Goal: Find specific page/section: Find specific page/section

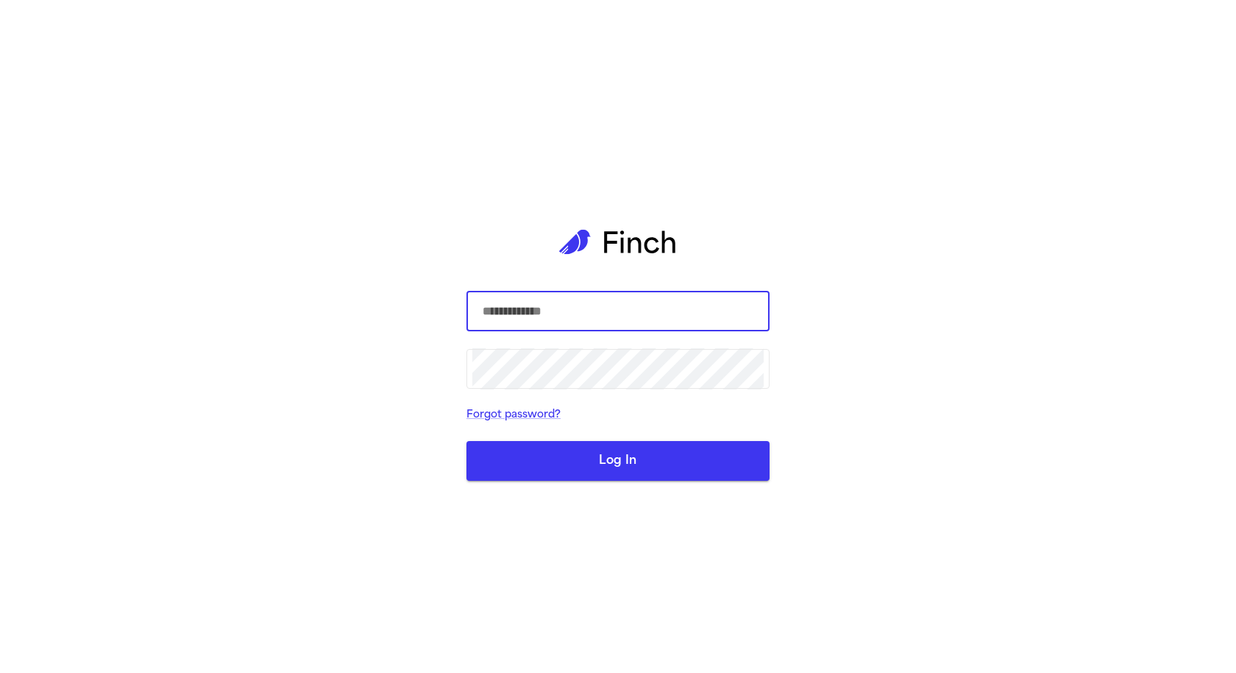
click at [0, 672] on com-1password-button at bounding box center [0, 673] width 0 height 0
type input "**********"
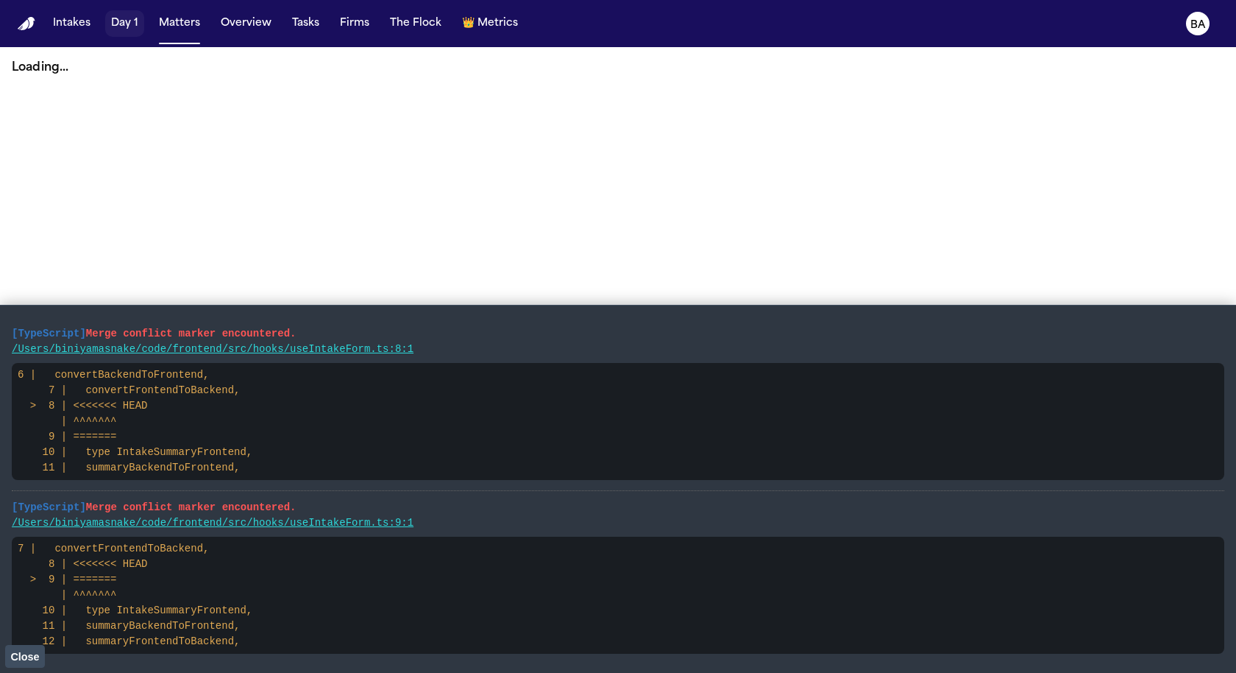
click at [119, 19] on button "Day 1" at bounding box center [124, 23] width 39 height 26
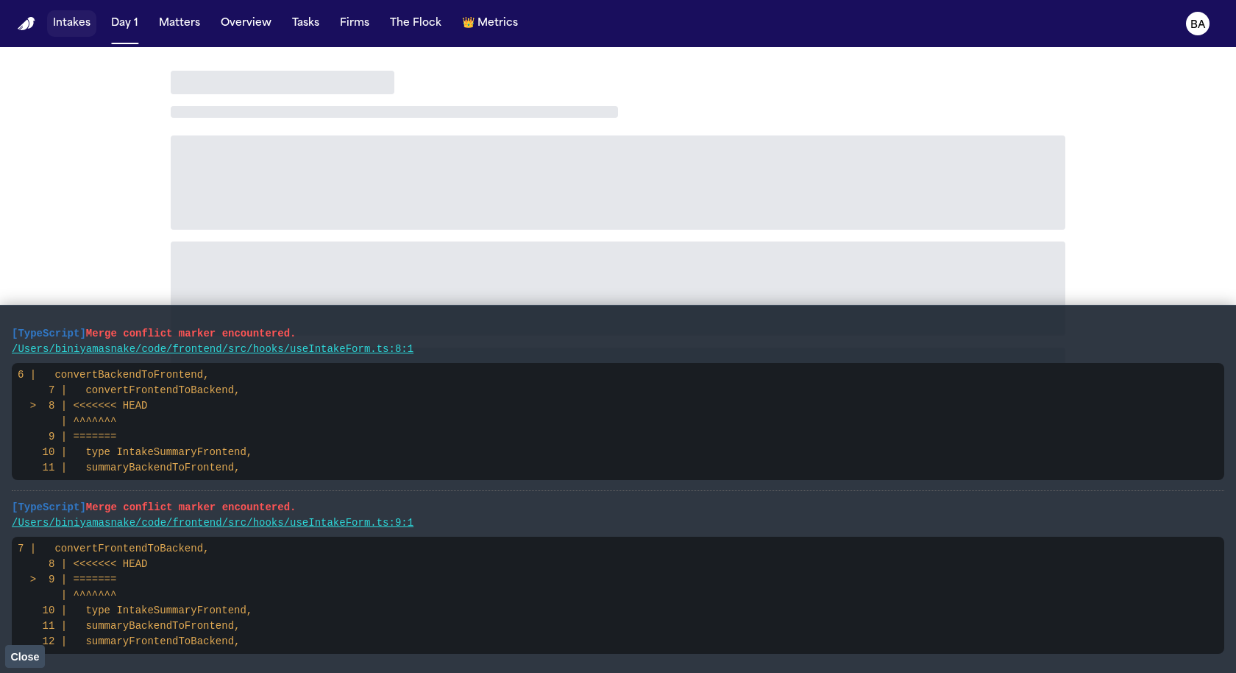
click at [65, 19] on button "Intakes" at bounding box center [71, 23] width 49 height 26
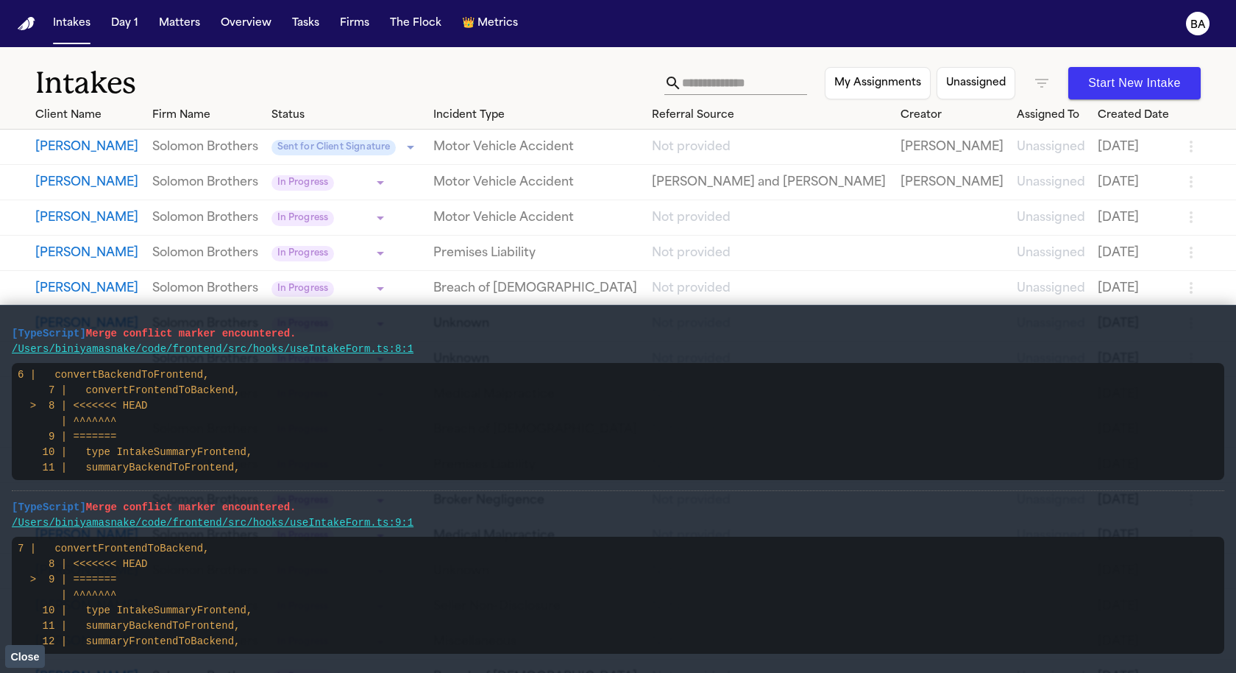
click at [110, 149] on button "Britlynn Cole" at bounding box center [87, 147] width 105 height 18
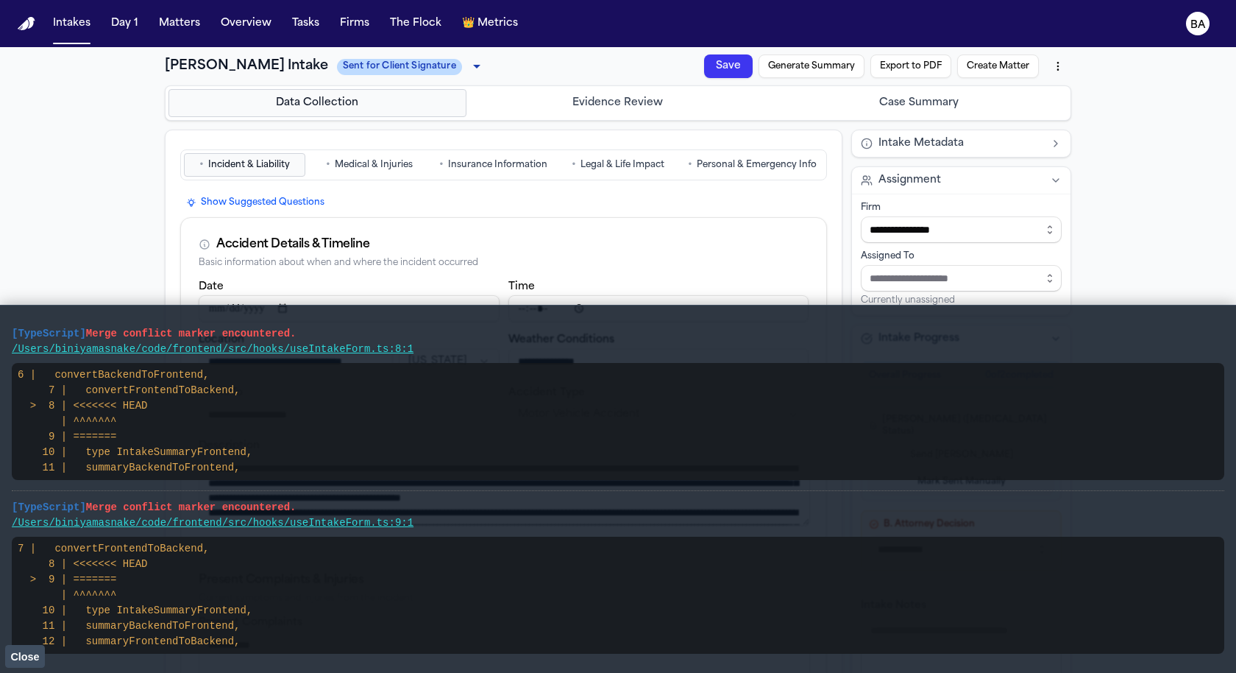
drag, startPoint x: 142, startPoint y: 405, endPoint x: 75, endPoint y: 405, distance: 67.0
click at [75, 405] on code "6 | convertBackendToFrontend, 7 | convertFrontendToBackend, > 8 | <<<<<<< HEAD …" at bounding box center [135, 421] width 235 height 105
